Goal: Entertainment & Leisure: Browse casually

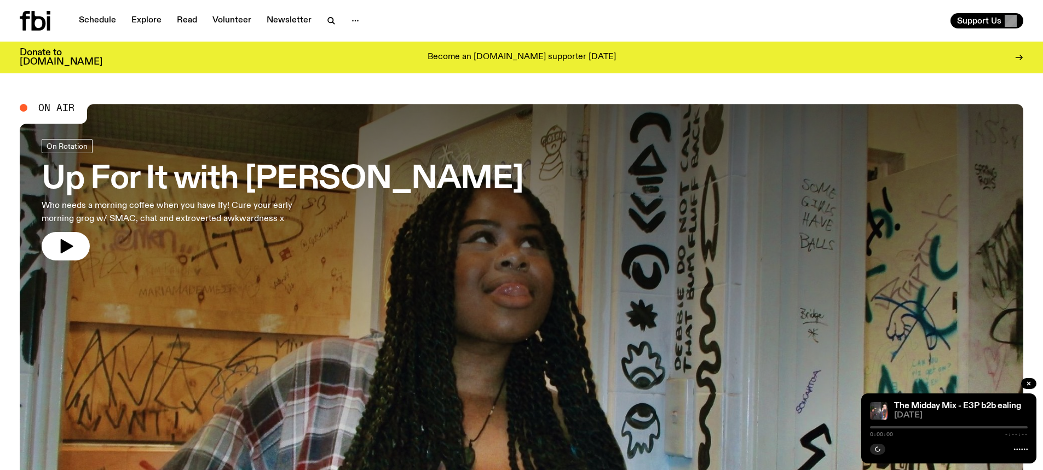
click at [125, 179] on h3 "Up For It with Harrie Hastings" at bounding box center [282, 179] width 481 height 31
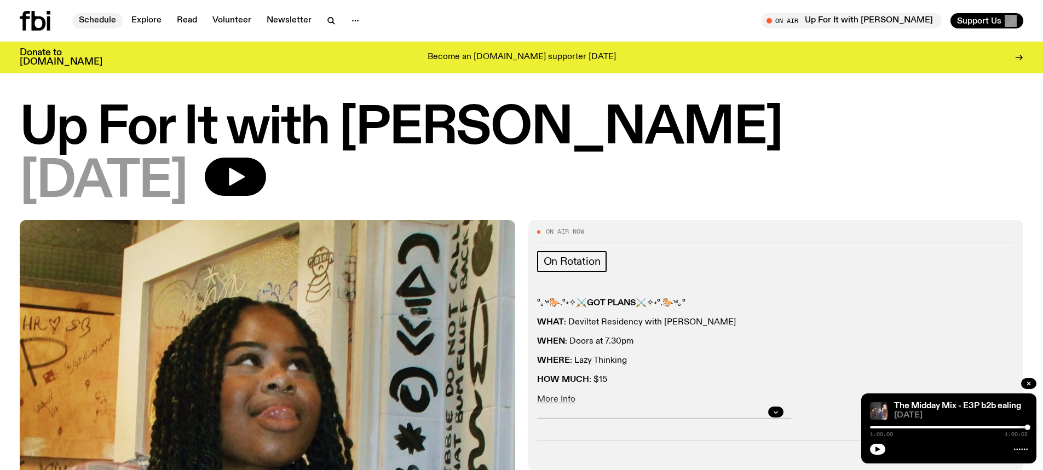
click at [104, 22] on link "Schedule" at bounding box center [97, 20] width 50 height 15
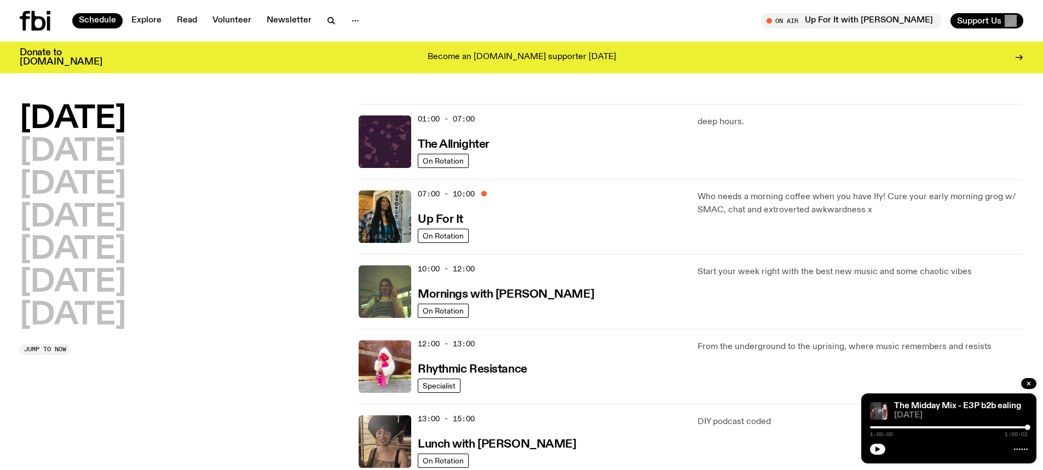
drag, startPoint x: 324, startPoint y: 282, endPoint x: 262, endPoint y: 311, distance: 68.1
click at [262, 311] on div "Monday Tuesday Wednesday Thursday Friday Saturday Sunday" at bounding box center [183, 217] width 326 height 227
click at [461, 217] on h3 "Up For It" at bounding box center [440, 220] width 45 height 12
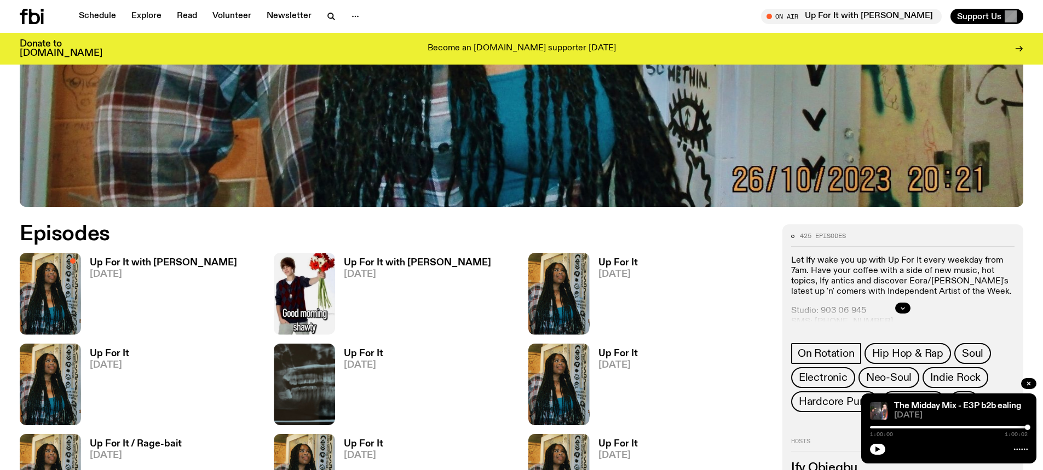
scroll to position [546, 0]
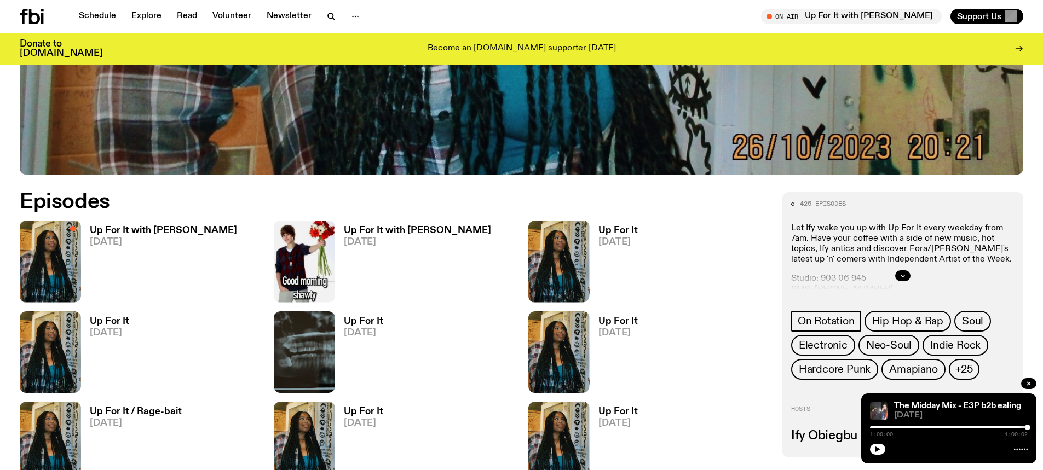
click at [156, 250] on link "Up For It with Harrie Hastings 18.08.25" at bounding box center [159, 264] width 156 height 76
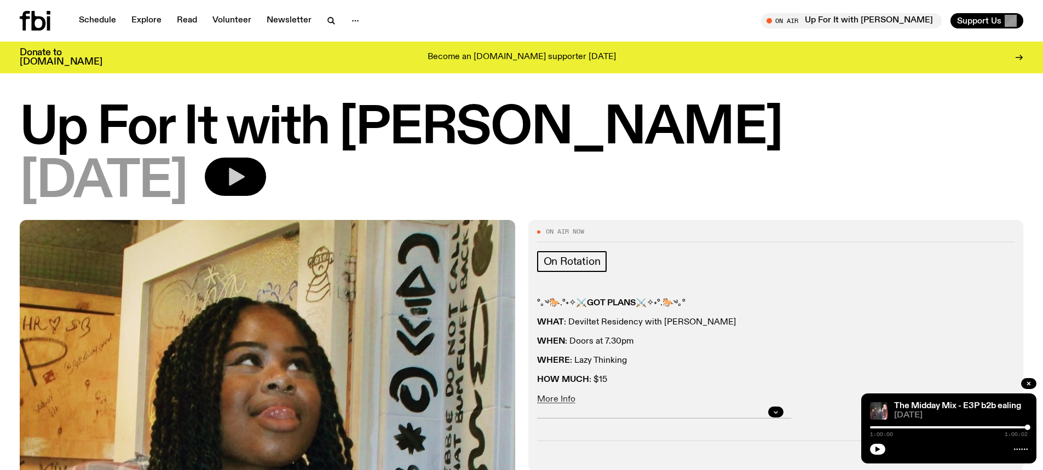
click at [248, 167] on button "button" at bounding box center [235, 177] width 61 height 38
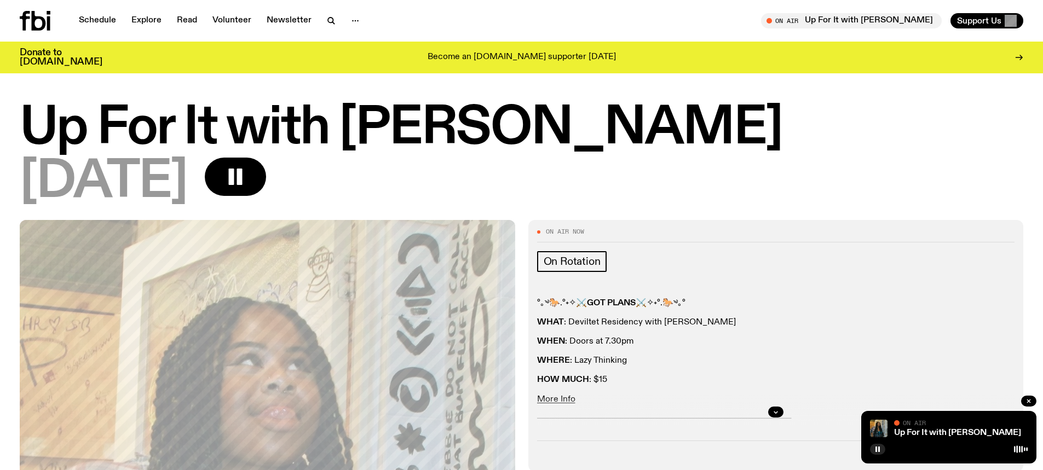
click at [562, 397] on div at bounding box center [776, 412] width 478 height 35
click at [560, 400] on div at bounding box center [776, 412] width 478 height 35
click at [880, 449] on rect "button" at bounding box center [880, 449] width 2 height 5
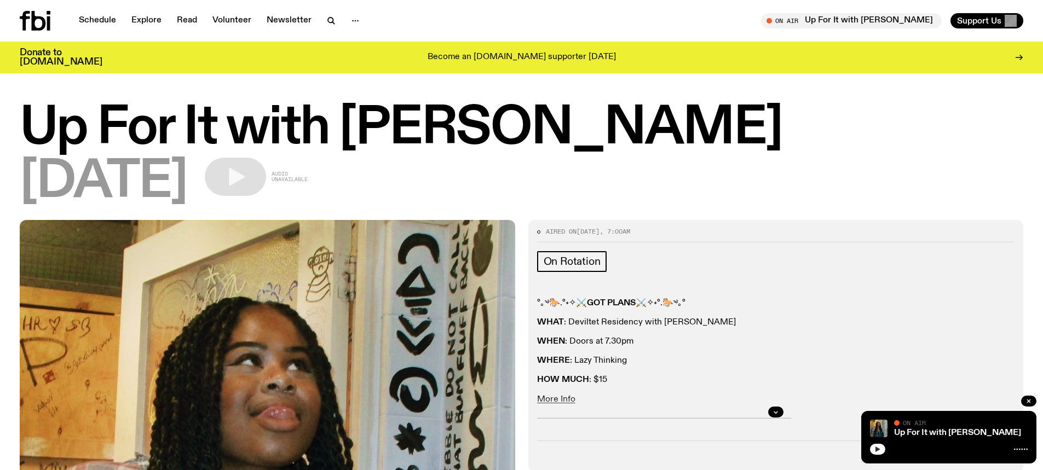
click at [883, 451] on button "button" at bounding box center [877, 449] width 15 height 11
click at [874, 449] on button "button" at bounding box center [877, 449] width 15 height 11
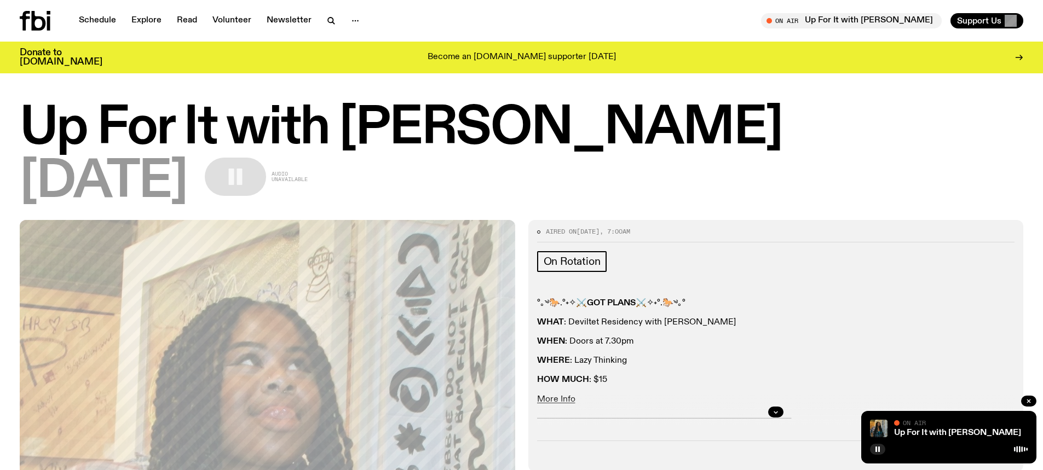
click at [42, 22] on icon at bounding box center [35, 21] width 31 height 20
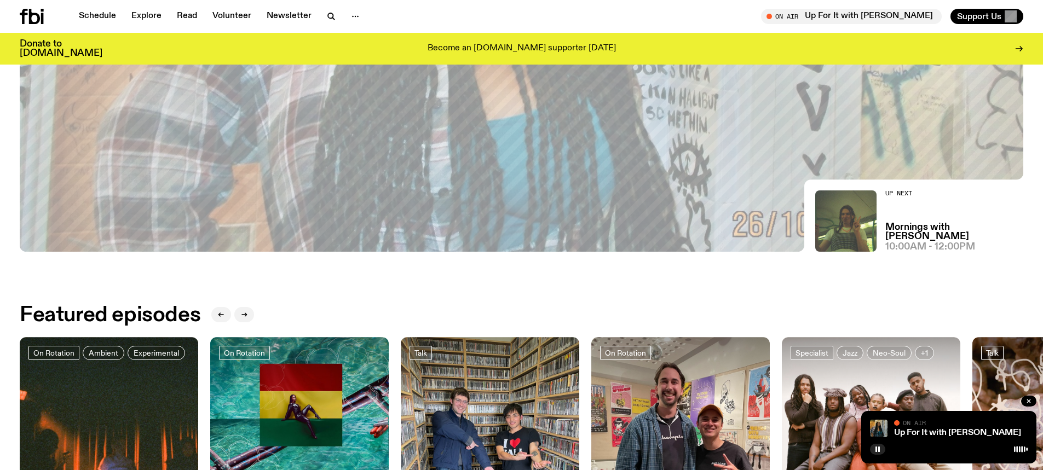
scroll to position [268, 0]
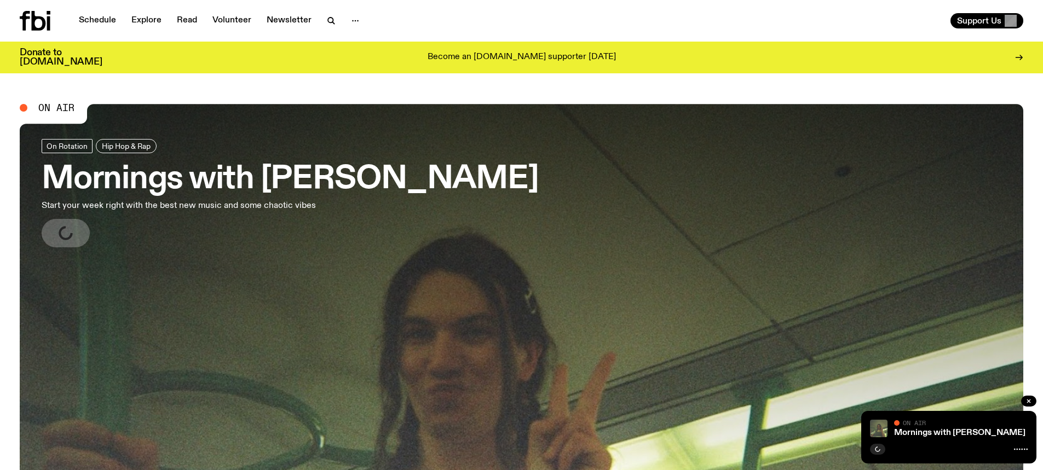
click at [242, 180] on h3 "Mornings with [PERSON_NAME]" at bounding box center [290, 179] width 497 height 31
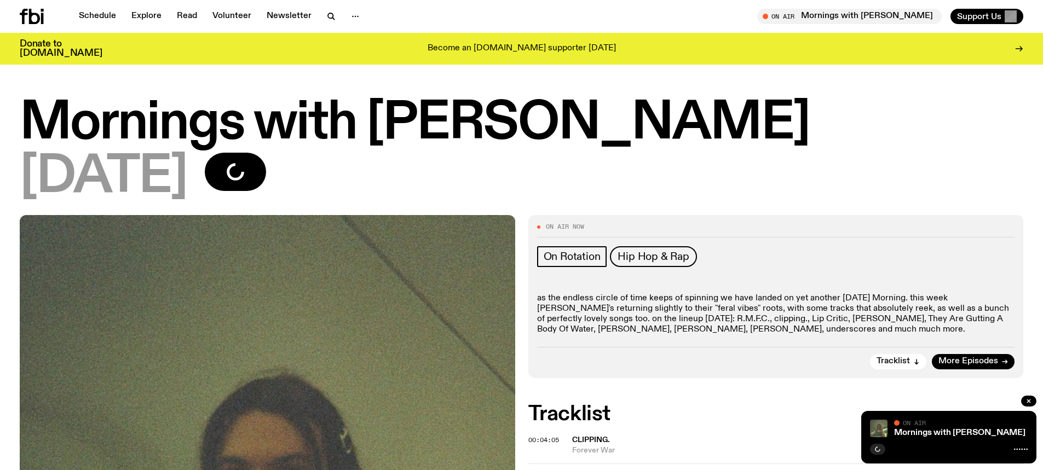
scroll to position [160, 0]
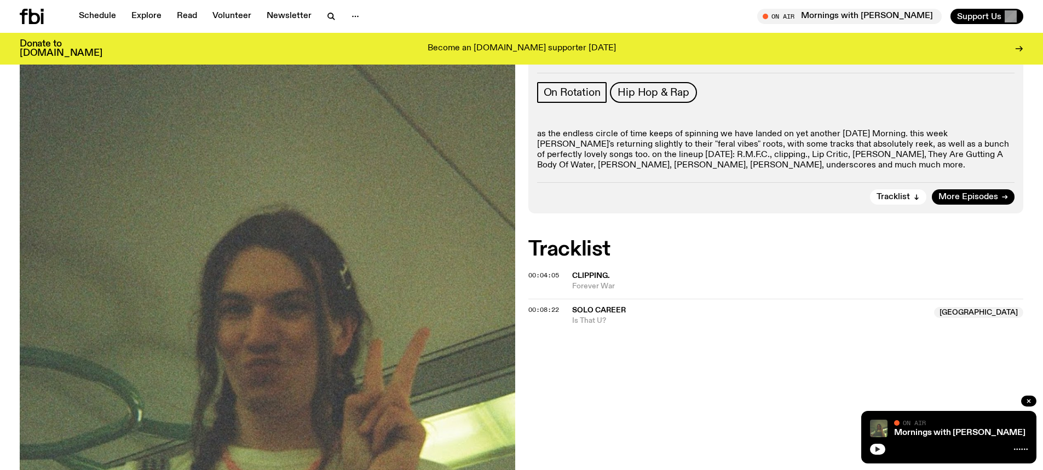
click at [885, 449] on button "button" at bounding box center [877, 449] width 15 height 11
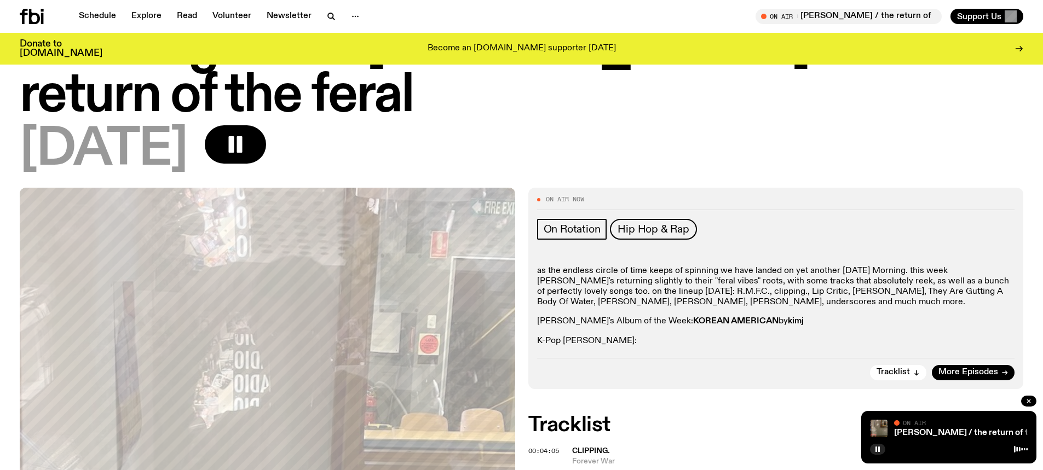
scroll to position [0, 0]
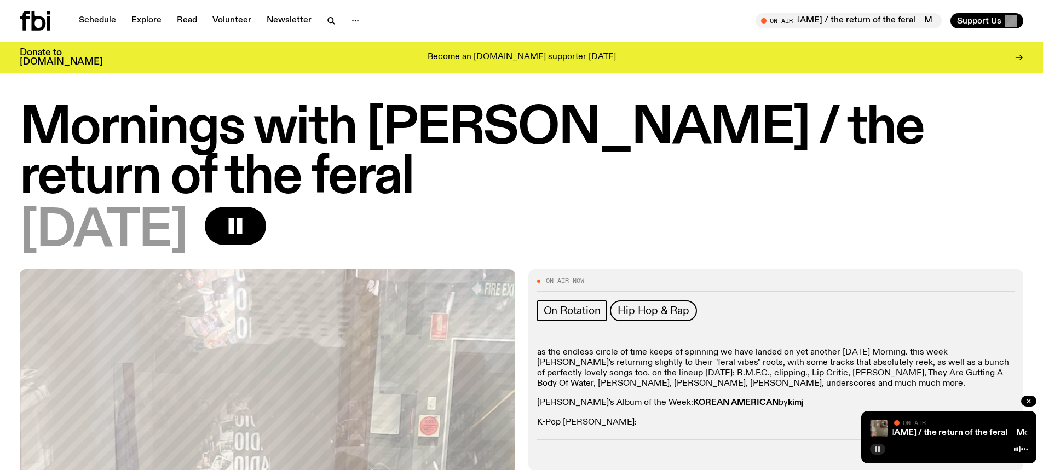
click at [875, 446] on icon "button" at bounding box center [878, 449] width 7 height 7
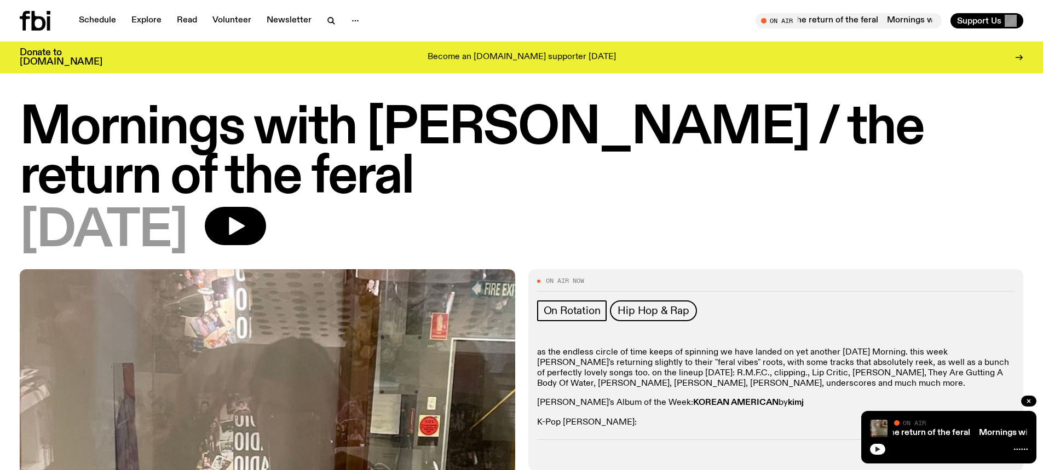
click at [881, 450] on button "button" at bounding box center [877, 449] width 15 height 11
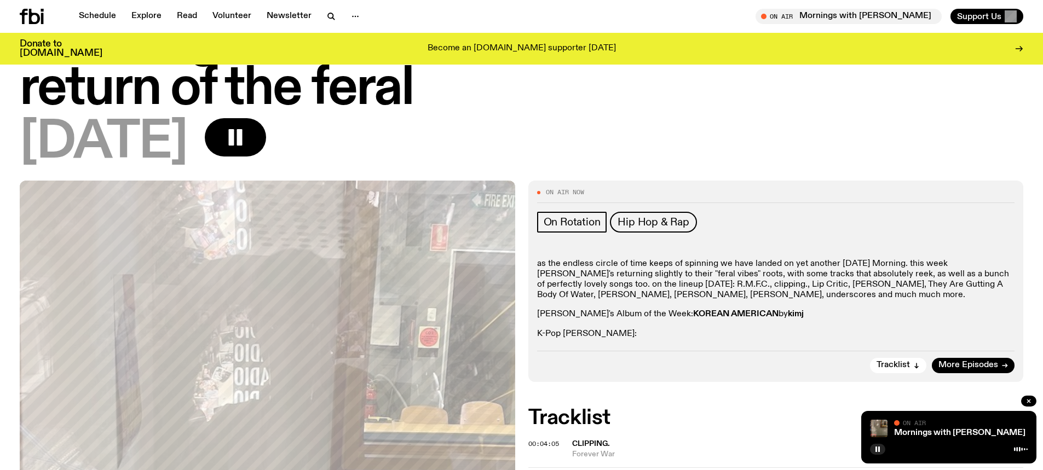
scroll to position [49, 0]
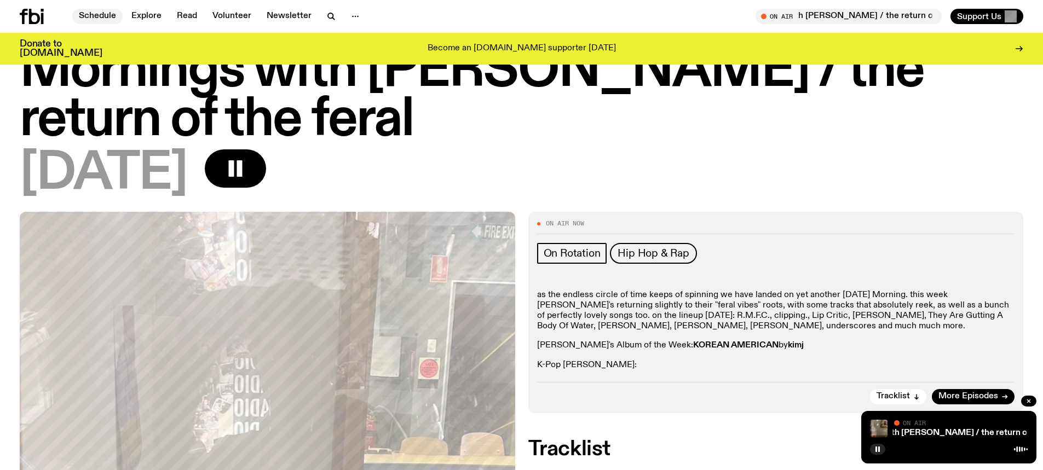
click at [88, 18] on link "Schedule" at bounding box center [97, 16] width 50 height 15
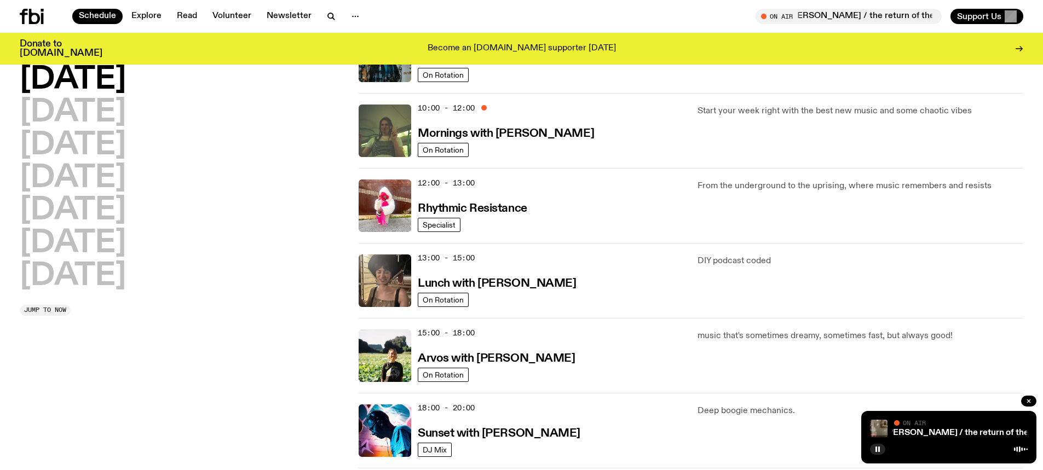
scroll to position [162, 0]
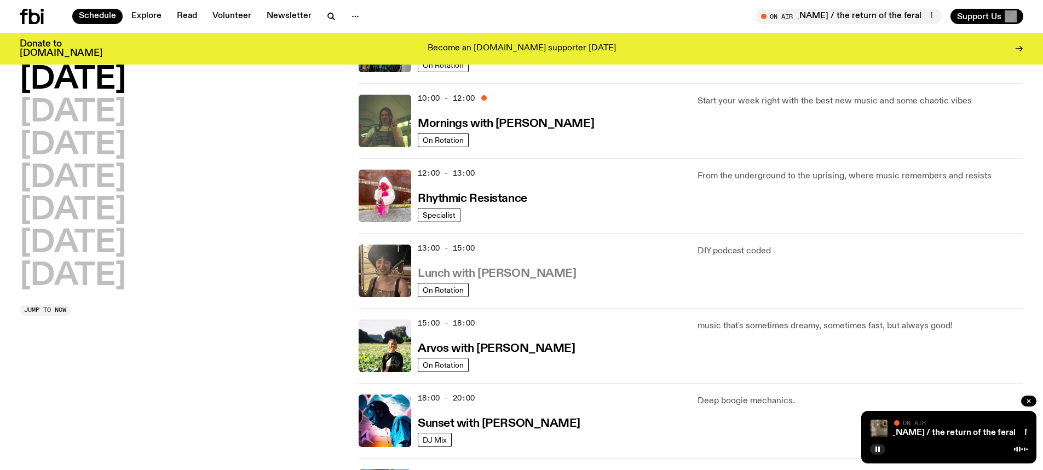
click at [514, 276] on h3 "Lunch with [PERSON_NAME]" at bounding box center [497, 274] width 158 height 12
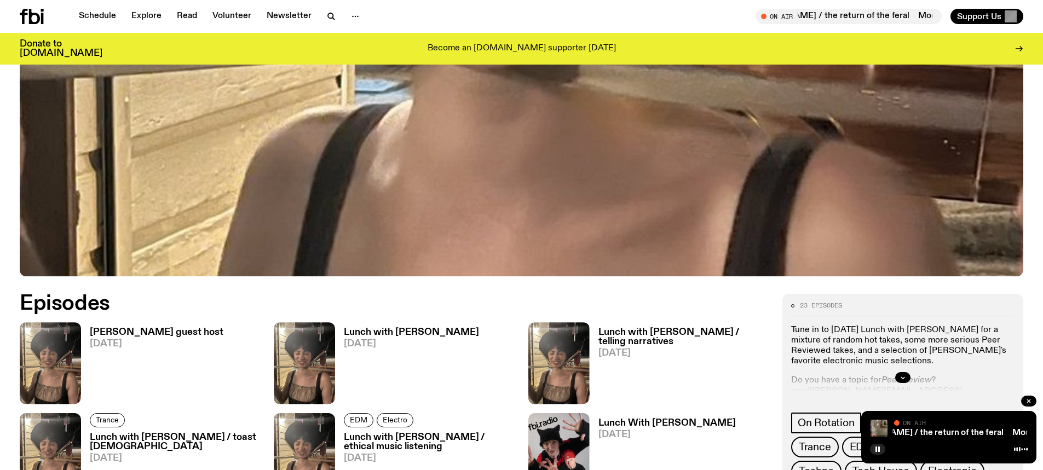
scroll to position [651, 0]
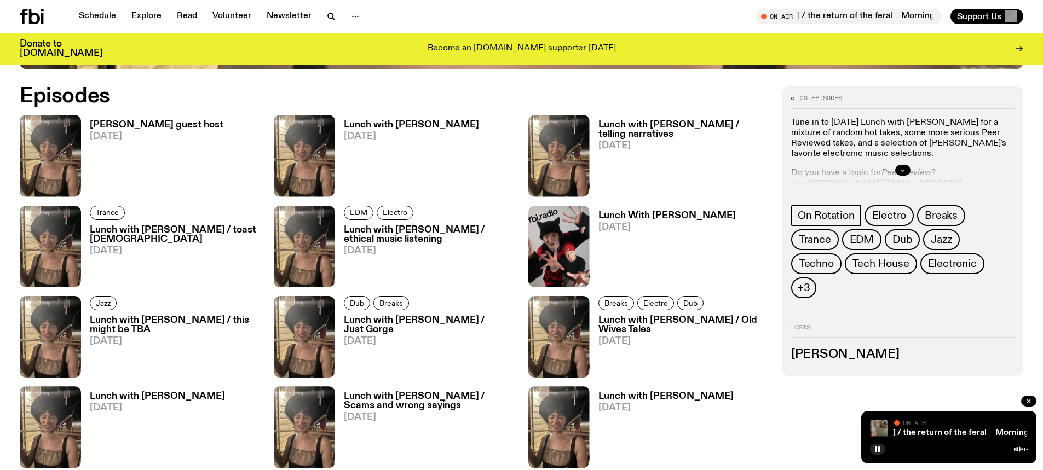
click at [898, 171] on button "button" at bounding box center [903, 170] width 15 height 11
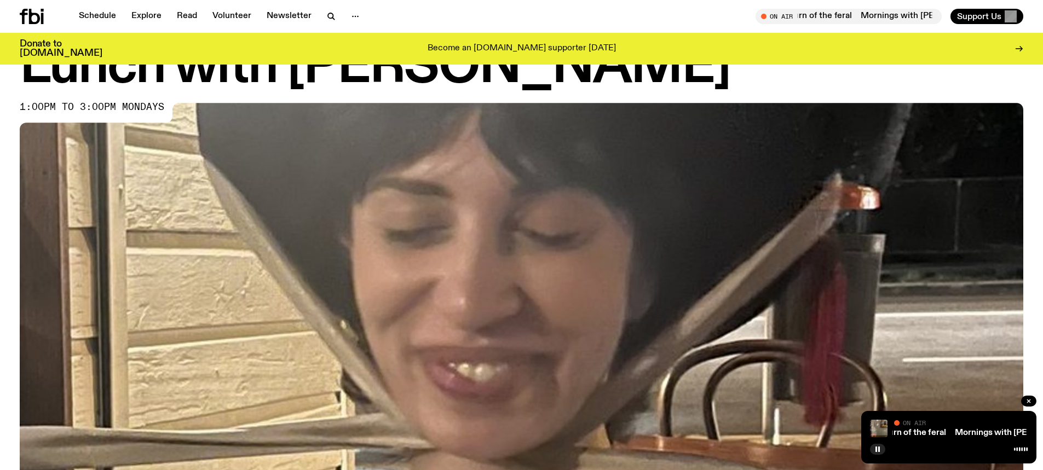
scroll to position [49, 0]
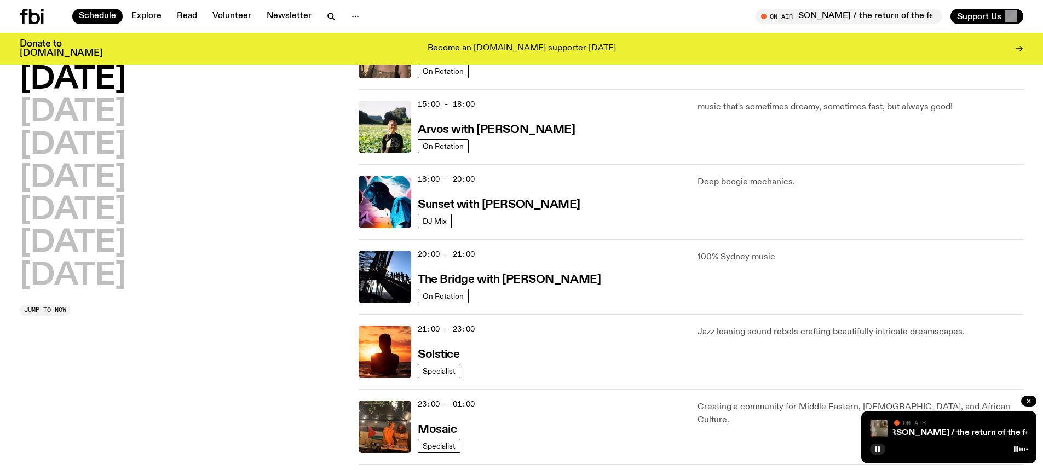
scroll to position [436, 0]
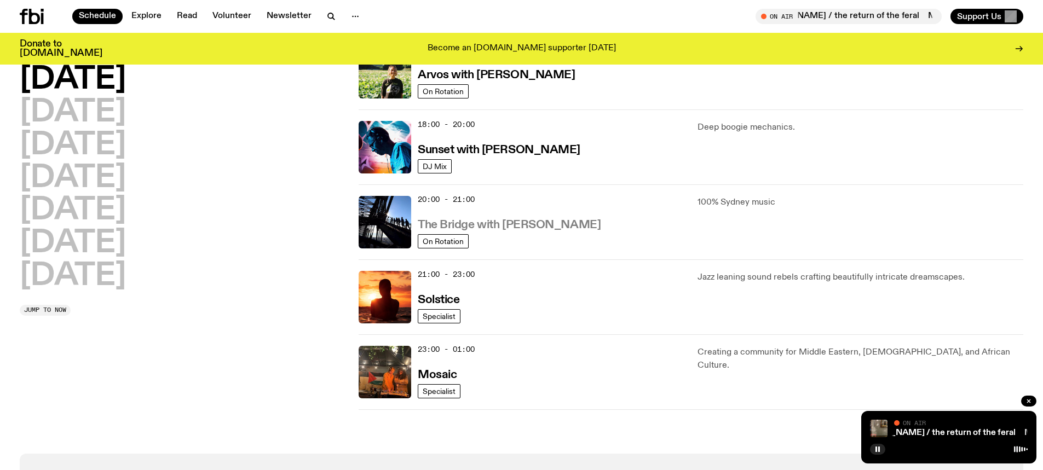
click at [486, 220] on h3 "The Bridge with [PERSON_NAME]" at bounding box center [509, 226] width 183 height 12
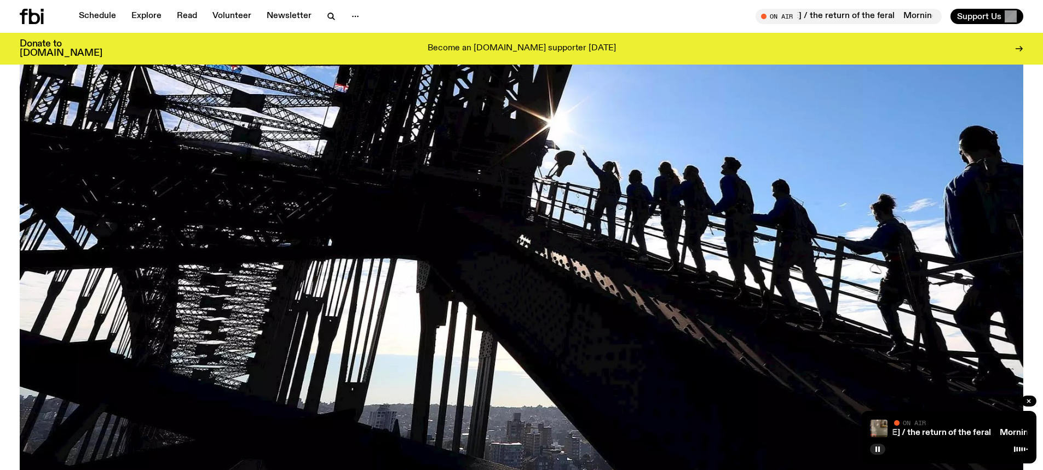
scroll to position [212, 0]
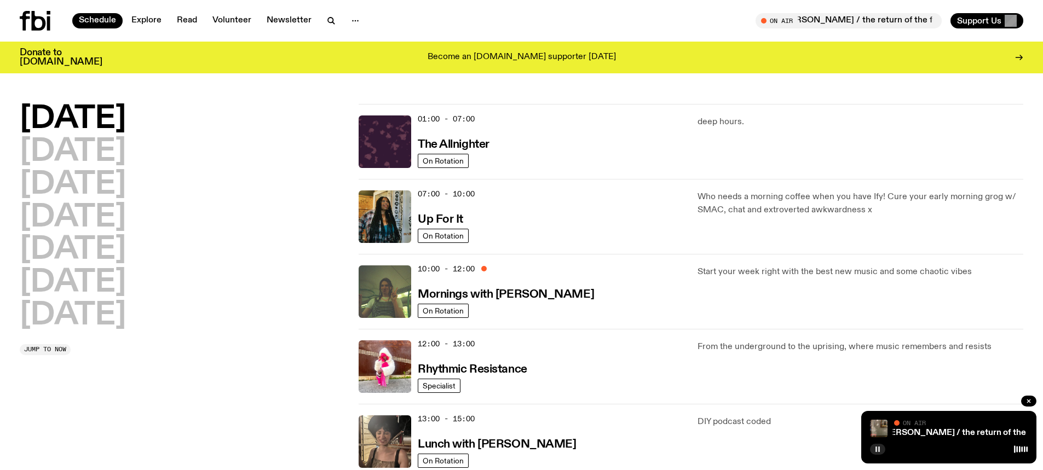
click at [880, 449] on rect "button" at bounding box center [880, 449] width 2 height 5
